Goal: Navigation & Orientation: Find specific page/section

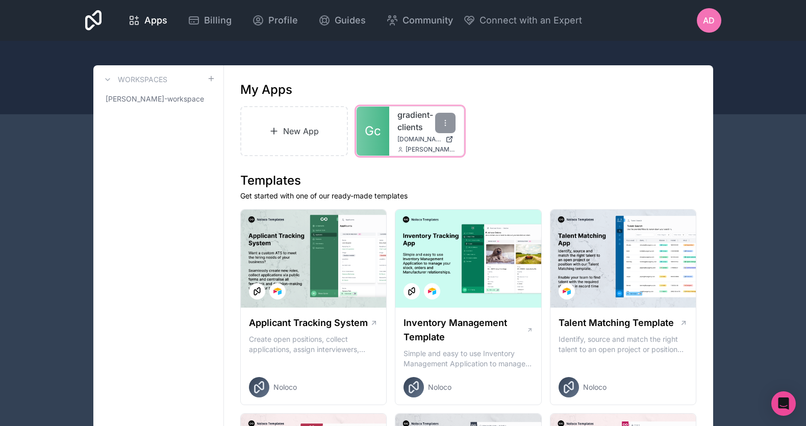
click at [391, 134] on div "gradient-clients [DOMAIN_NAME] [PERSON_NAME][EMAIL_ADDRESS][DOMAIN_NAME]" at bounding box center [426, 131] width 74 height 49
click at [407, 130] on link "gradient-clients" at bounding box center [426, 121] width 58 height 24
click at [403, 128] on link "gradient-clients" at bounding box center [426, 121] width 58 height 24
